Goal: Task Accomplishment & Management: Complete application form

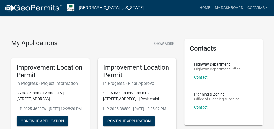
scroll to position [22, 0]
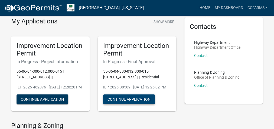
click at [133, 104] on button "Continue Application" at bounding box center [129, 99] width 52 height 10
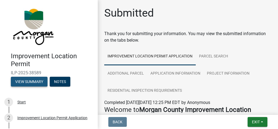
click at [29, 82] on button "View Summary" at bounding box center [29, 81] width 37 height 10
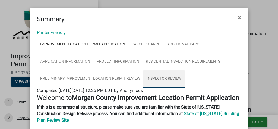
click at [169, 79] on link "Inspector Review" at bounding box center [163, 78] width 41 height 17
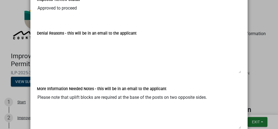
scroll to position [108, 0]
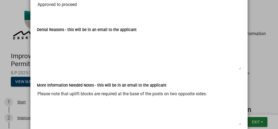
drag, startPoint x: 60, startPoint y: 94, endPoint x: 107, endPoint y: 93, distance: 46.7
click at [107, 93] on textarea "Please note that uplift blocks are required at the base of the posts on two opp…" at bounding box center [139, 106] width 204 height 37
click at [110, 100] on textarea "Please note that uplift blocks are required at the base of the posts on two opp…" at bounding box center [139, 106] width 204 height 37
drag, startPoint x: 136, startPoint y: 91, endPoint x: 192, endPoint y: 102, distance: 57.5
click at [192, 102] on textarea "Please note that uplift blocks are required at the base of the posts on two opp…" at bounding box center [139, 106] width 204 height 37
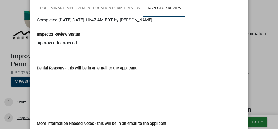
scroll to position [77, 0]
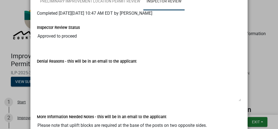
drag, startPoint x: 47, startPoint y: 38, endPoint x: 74, endPoint y: 40, distance: 27.2
click at [74, 40] on input "Approved to proceed" at bounding box center [139, 36] width 204 height 11
click at [75, 48] on div at bounding box center [139, 48] width 212 height 4
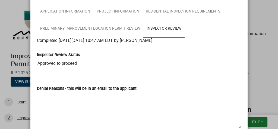
scroll to position [34, 0]
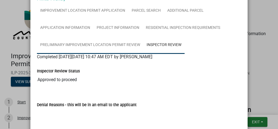
click at [95, 43] on link "Preliminary Improvement Location Permit Review" at bounding box center [90, 44] width 106 height 17
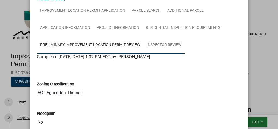
click at [158, 47] on link "Inspector Review" at bounding box center [163, 44] width 41 height 17
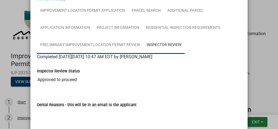
click at [118, 44] on link "Preliminary Improvement Location Permit Review" at bounding box center [90, 44] width 106 height 17
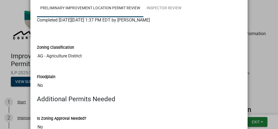
scroll to position [77, 0]
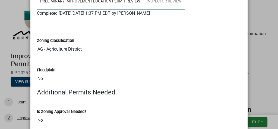
click at [166, 2] on link "Inspector Review" at bounding box center [163, 1] width 41 height 17
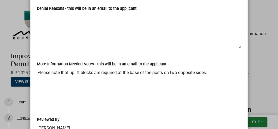
scroll to position [130, 0]
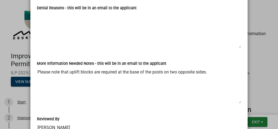
drag, startPoint x: 216, startPoint y: 73, endPoint x: 39, endPoint y: 60, distance: 177.5
click at [39, 60] on div "More Information Needed Notes - this will be in an email to the applicant Pleas…" at bounding box center [139, 77] width 204 height 51
click at [178, 36] on textarea "Denial Reasons - this will be in an email to the applicant" at bounding box center [139, 29] width 204 height 37
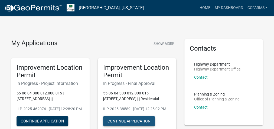
click at [132, 125] on button "Continue Application" at bounding box center [129, 121] width 52 height 10
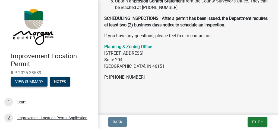
click at [31, 79] on button "View Summary" at bounding box center [29, 81] width 37 height 10
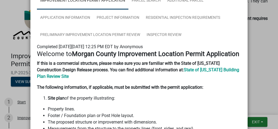
scroll to position [43, 0]
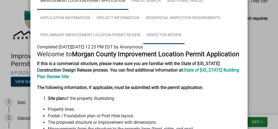
click at [161, 31] on link "Inspector Review" at bounding box center [163, 35] width 41 height 17
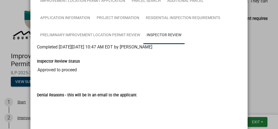
drag, startPoint x: 54, startPoint y: 69, endPoint x: 82, endPoint y: 70, distance: 27.9
click at [82, 70] on input "Approved to proceed" at bounding box center [139, 69] width 204 height 11
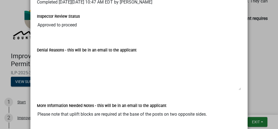
scroll to position [130, 0]
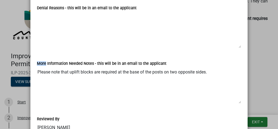
drag, startPoint x: 43, startPoint y: 63, endPoint x: 95, endPoint y: 68, distance: 53.1
click at [95, 68] on div "More Information Needed Notes - this will be in an email to the applicant Pleas…" at bounding box center [139, 77] width 204 height 51
click at [81, 62] on label "More Information Needed Notes - this will be in an email to the applicant" at bounding box center [101, 64] width 129 height 4
click at [81, 66] on textarea "Please note that uplift blocks are required at the base of the posts on two opp…" at bounding box center [139, 84] width 204 height 37
drag, startPoint x: 40, startPoint y: 73, endPoint x: 96, endPoint y: 81, distance: 56.1
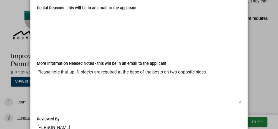
click at [96, 81] on textarea "Please note that uplift blocks are required at the base of the posts on two opp…" at bounding box center [139, 84] width 204 height 37
click at [88, 73] on textarea "Please note that uplift blocks are required at the base of the posts on two opp…" at bounding box center [139, 84] width 204 height 37
click at [102, 69] on textarea "Please note that uplift blocks are required at the base of the posts on two opp…" at bounding box center [139, 84] width 204 height 37
drag, startPoint x: 132, startPoint y: 73, endPoint x: 202, endPoint y: 76, distance: 70.0
click at [202, 76] on textarea "Please note that uplift blocks are required at the base of the posts on two opp…" at bounding box center [139, 84] width 204 height 37
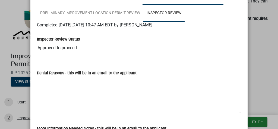
scroll to position [0, 0]
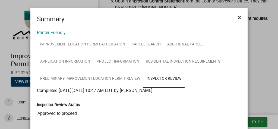
click at [237, 21] on span "×" at bounding box center [239, 18] width 4 height 8
